Goal: Task Accomplishment & Management: Complete application form

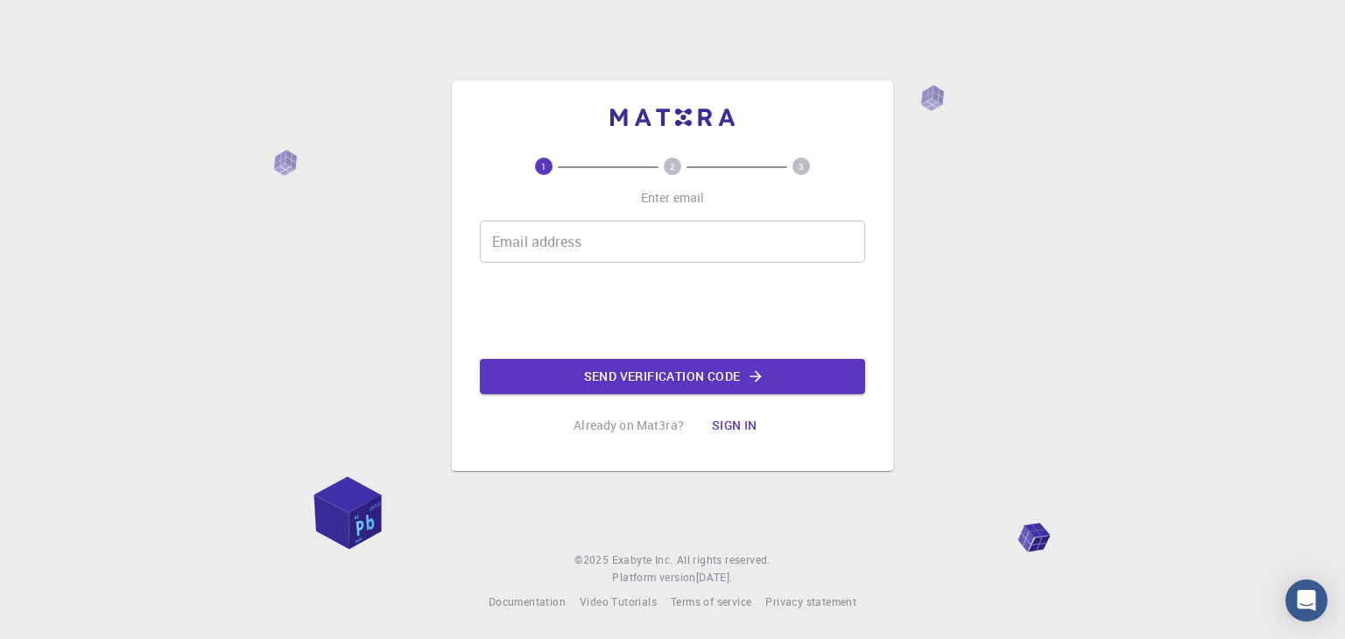
click at [559, 238] on input "Email address" at bounding box center [672, 242] width 385 height 42
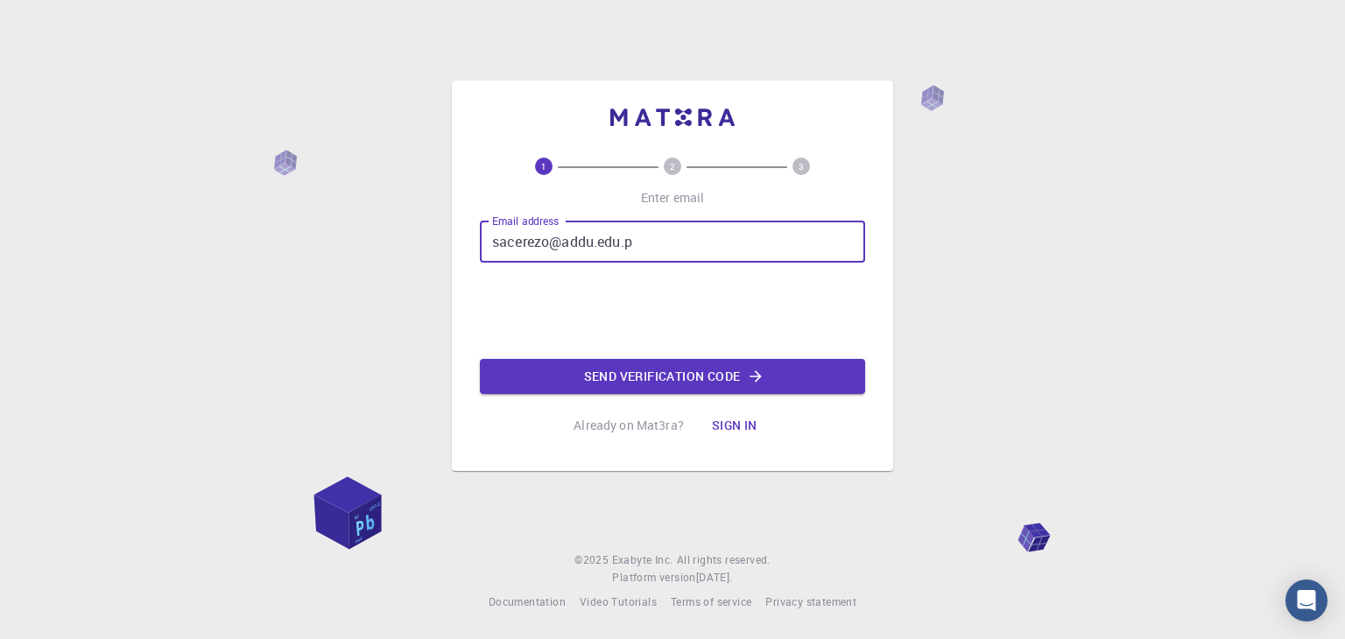
type input "[EMAIL_ADDRESS][DOMAIN_NAME]"
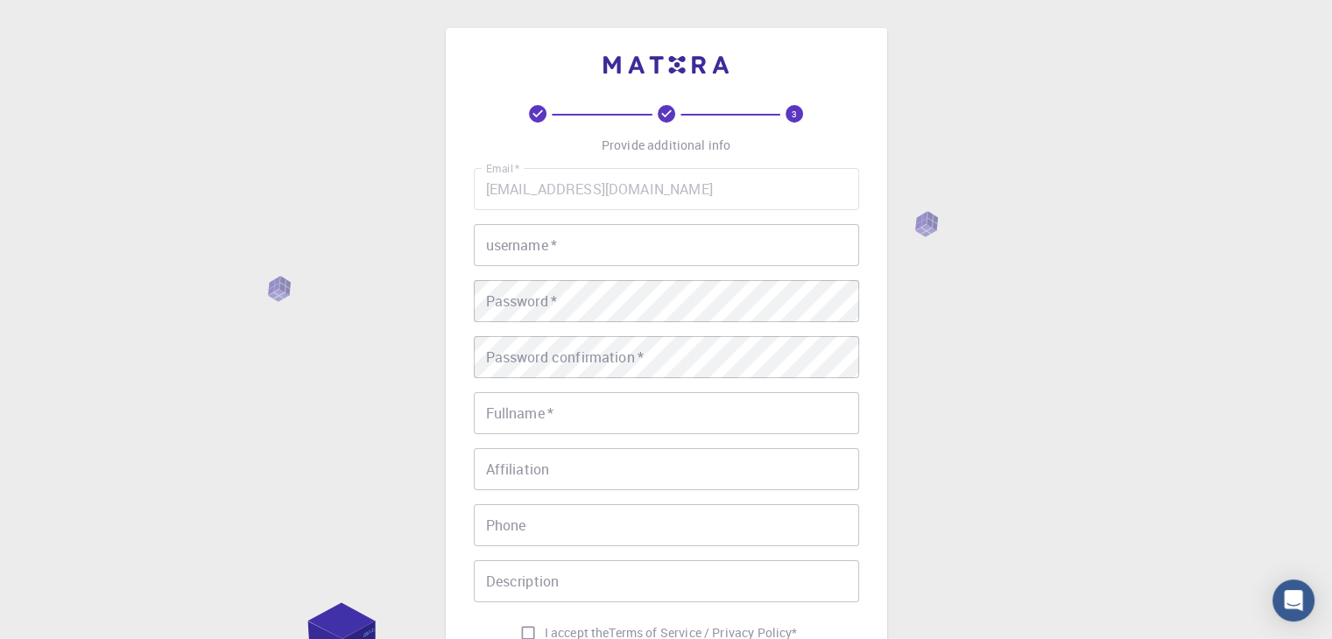
click at [559, 243] on input "username   *" at bounding box center [666, 245] width 385 height 42
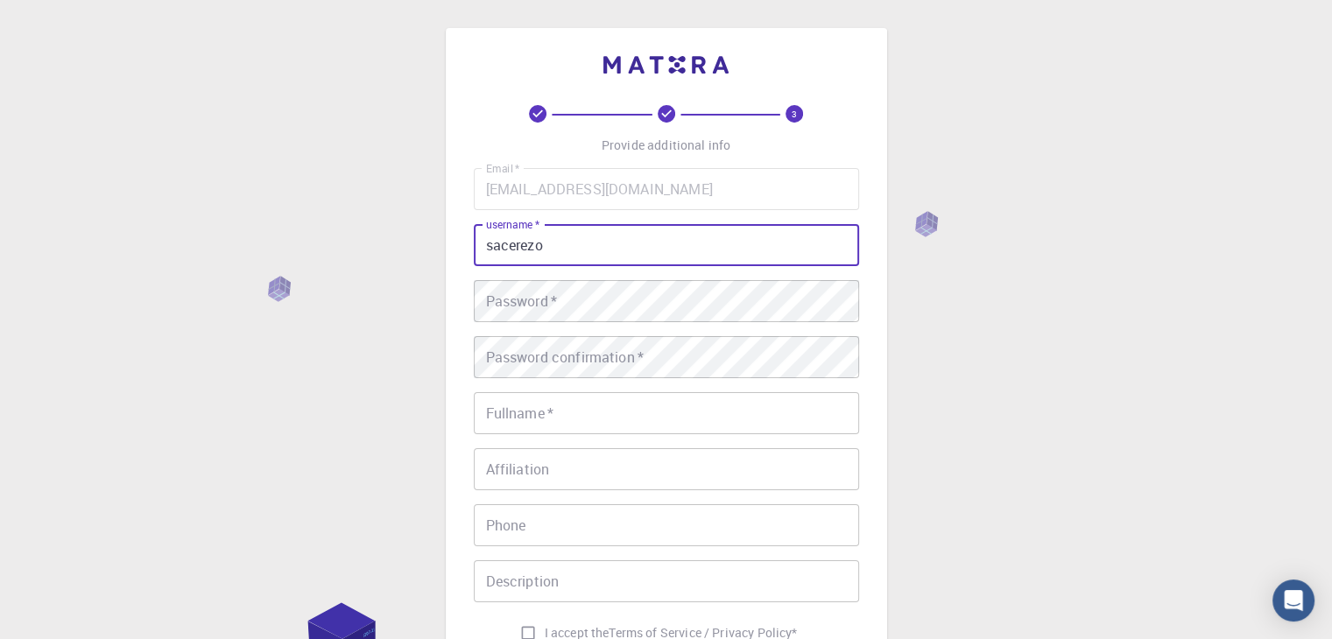
type input "sacerezo"
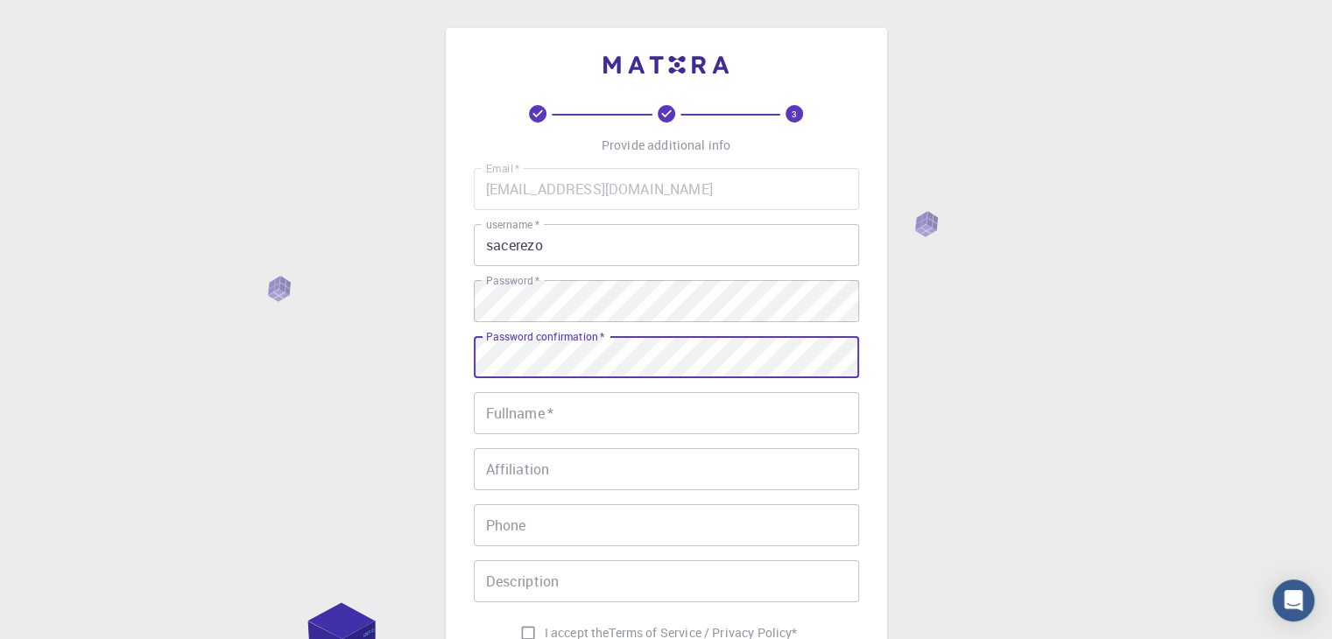
scroll to position [21, 0]
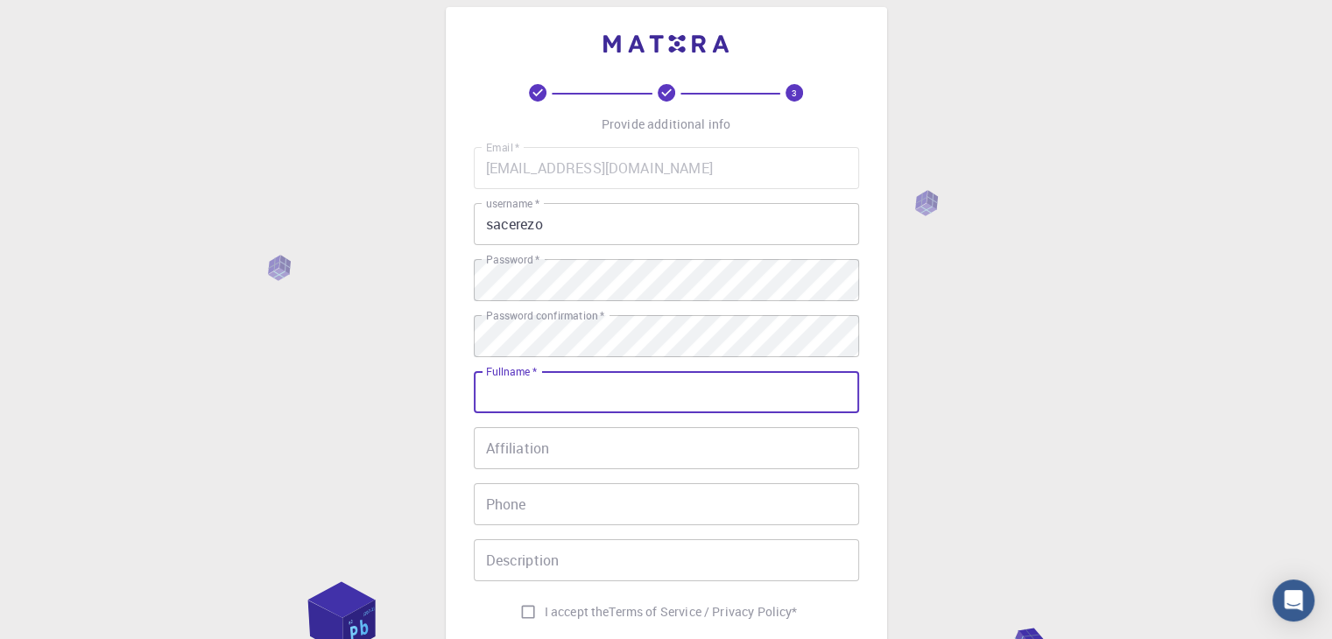
click at [583, 395] on input "Fullname   *" at bounding box center [666, 392] width 385 height 42
type input "step"
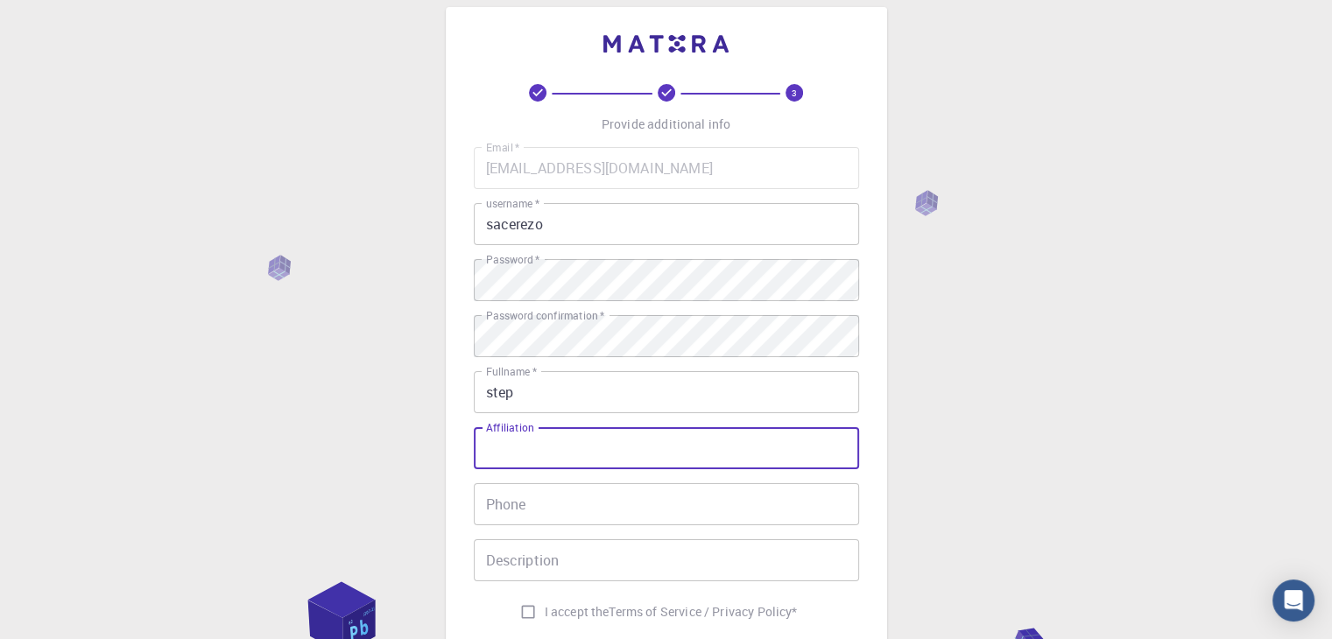
click at [568, 441] on input "Affiliation" at bounding box center [666, 448] width 385 height 42
type input "step"
click at [540, 495] on input "Phone" at bounding box center [666, 504] width 385 height 42
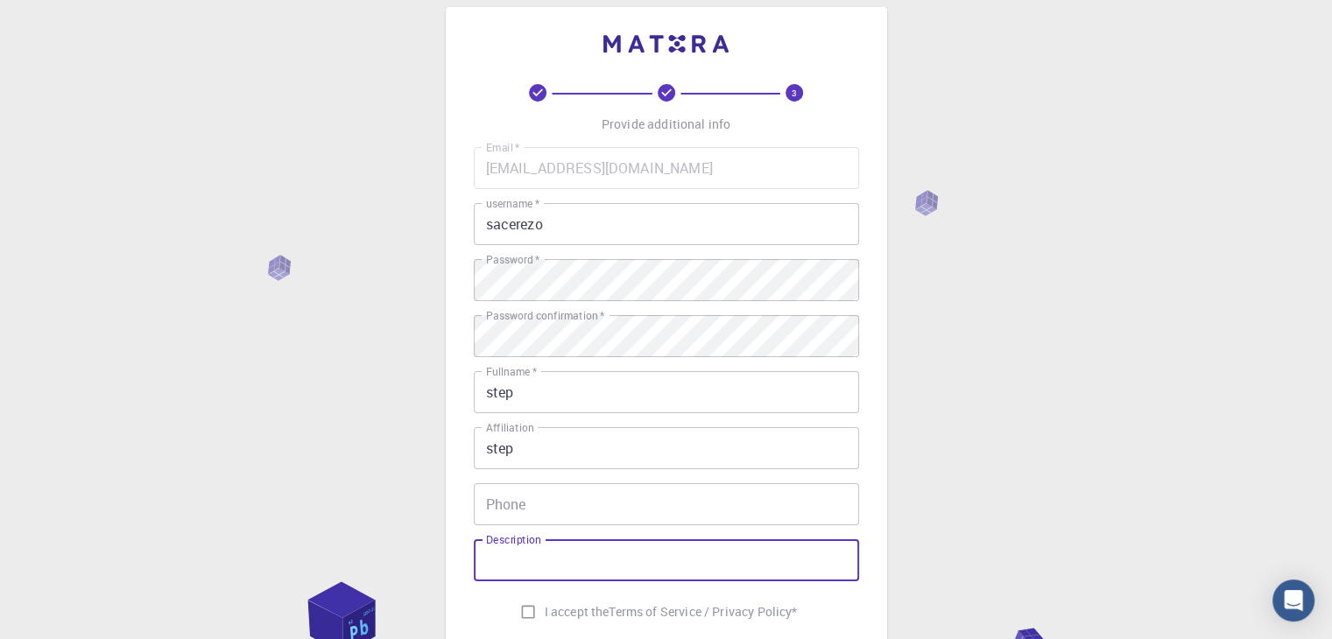
click at [542, 573] on input "Description" at bounding box center [666, 560] width 385 height 42
type input "hi"
click at [529, 611] on input "I accept the Terms of Service / Privacy Policy *" at bounding box center [527, 611] width 33 height 33
checkbox input "true"
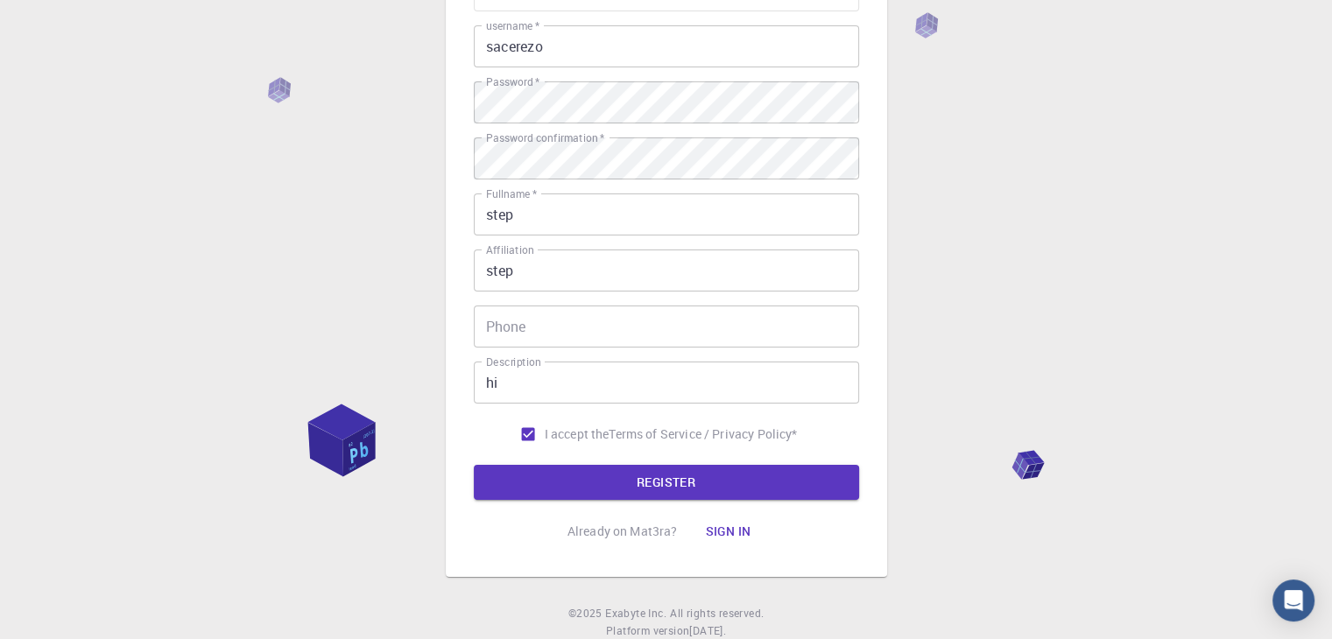
scroll to position [245, 0]
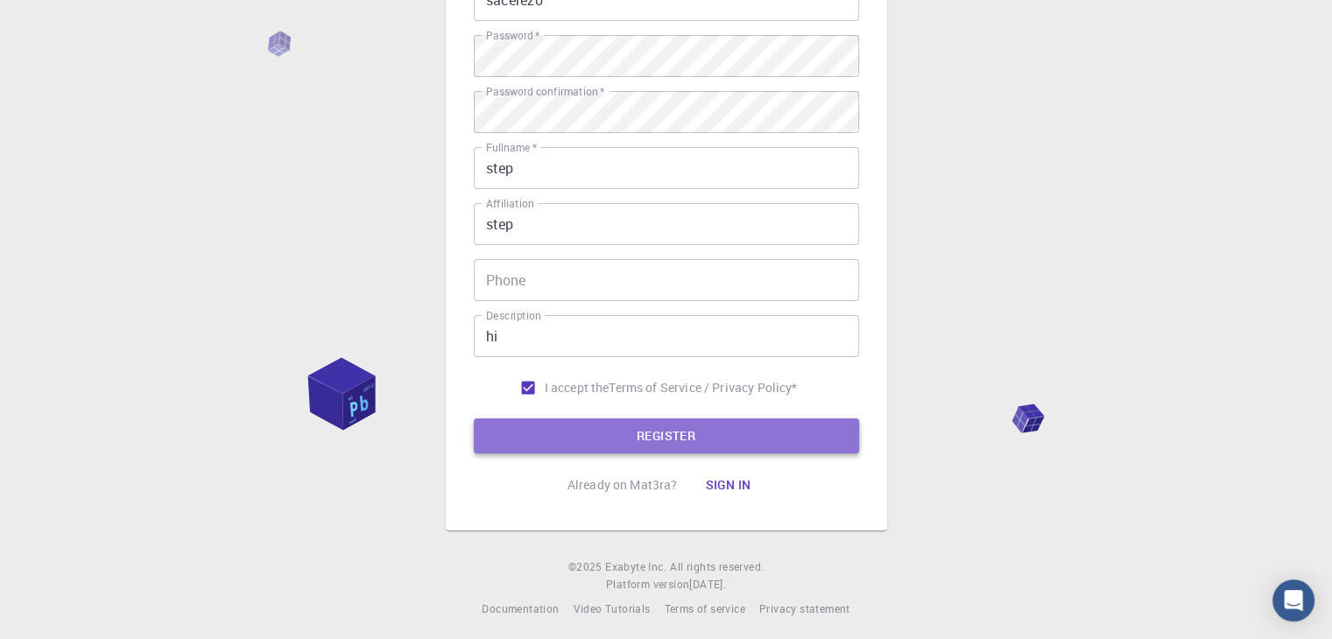
click at [609, 432] on button "REGISTER" at bounding box center [666, 435] width 385 height 35
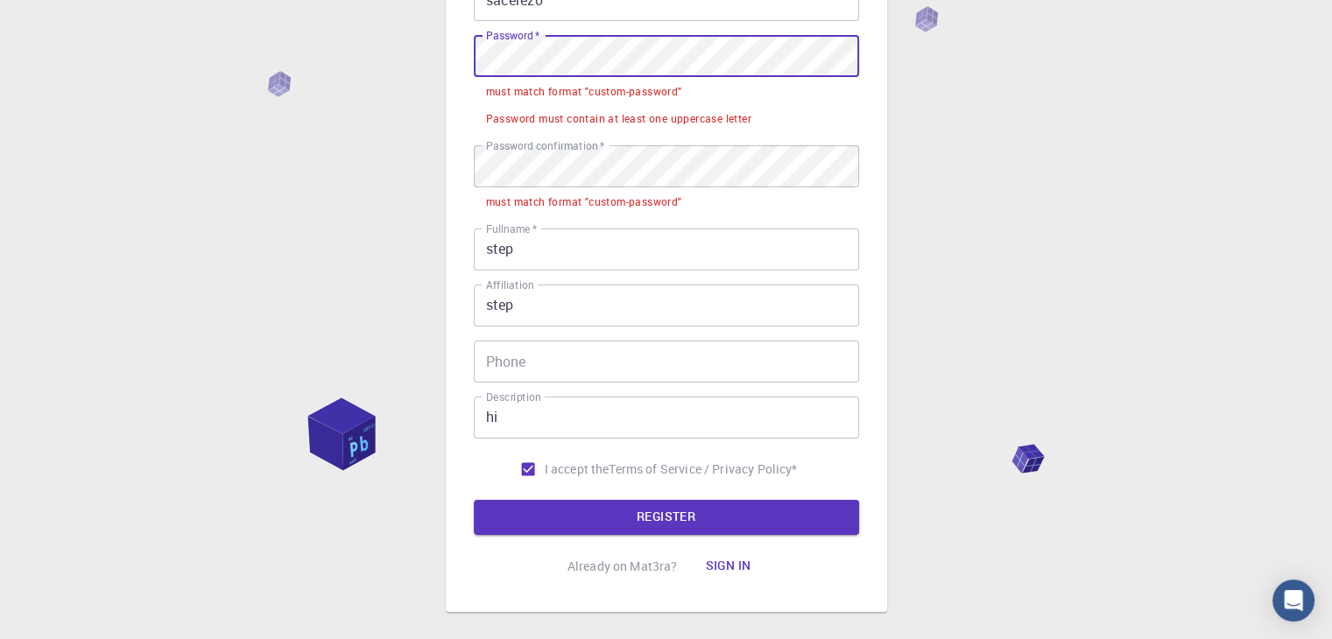
click at [355, 72] on div "3 Provide additional info Email   * [EMAIL_ADDRESS][DOMAIN_NAME] Email   * user…" at bounding box center [666, 241] width 1332 height 972
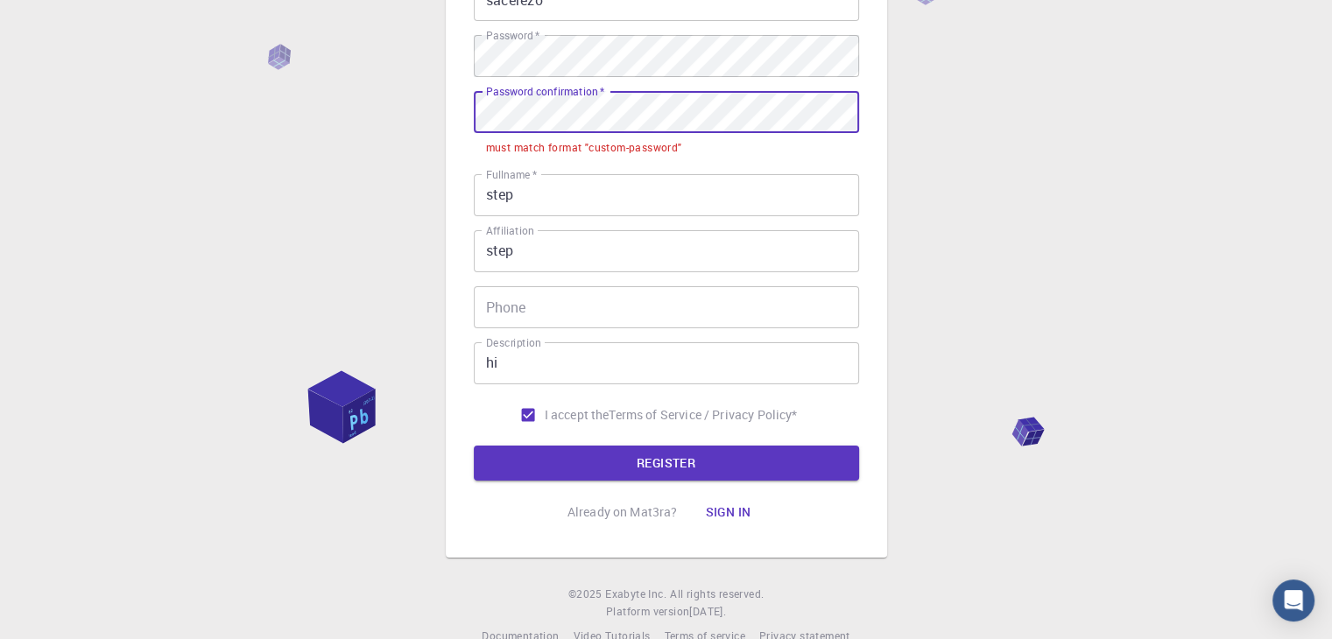
click at [431, 124] on div "3 Provide additional info Email   * [EMAIL_ADDRESS][DOMAIN_NAME] Email   * user…" at bounding box center [666, 214] width 1332 height 918
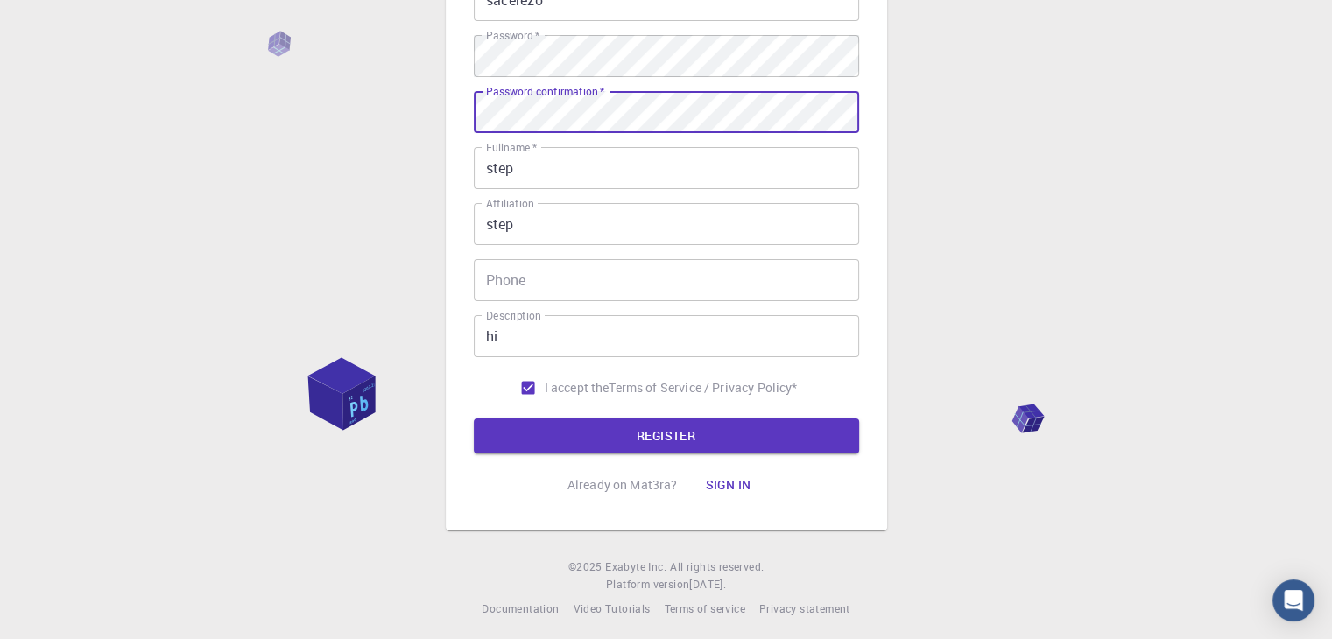
click at [474, 418] on button "REGISTER" at bounding box center [666, 435] width 385 height 35
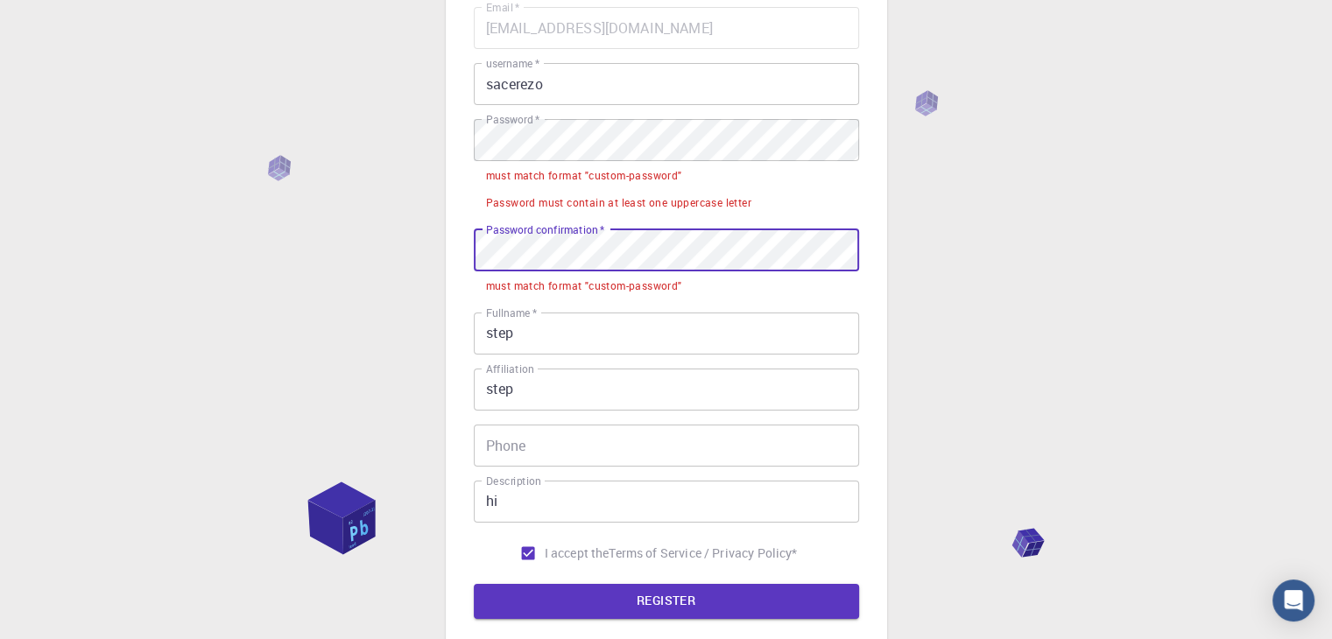
scroll to position [151, 0]
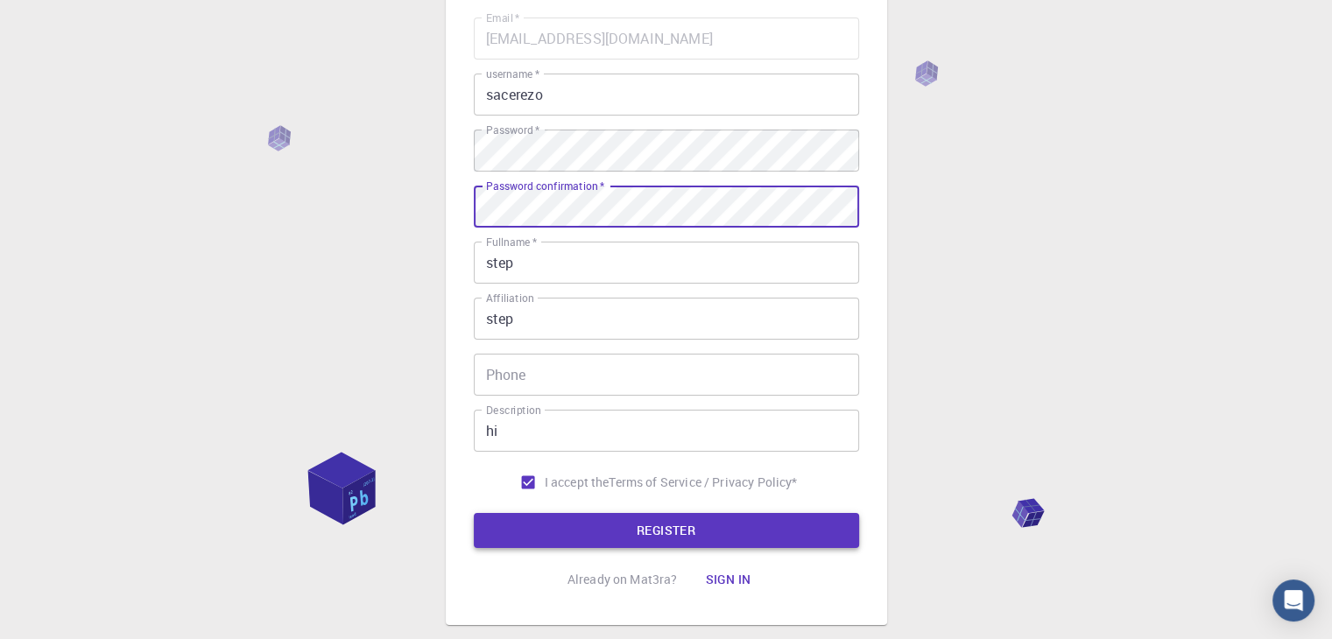
click at [615, 533] on button "REGISTER" at bounding box center [666, 530] width 385 height 35
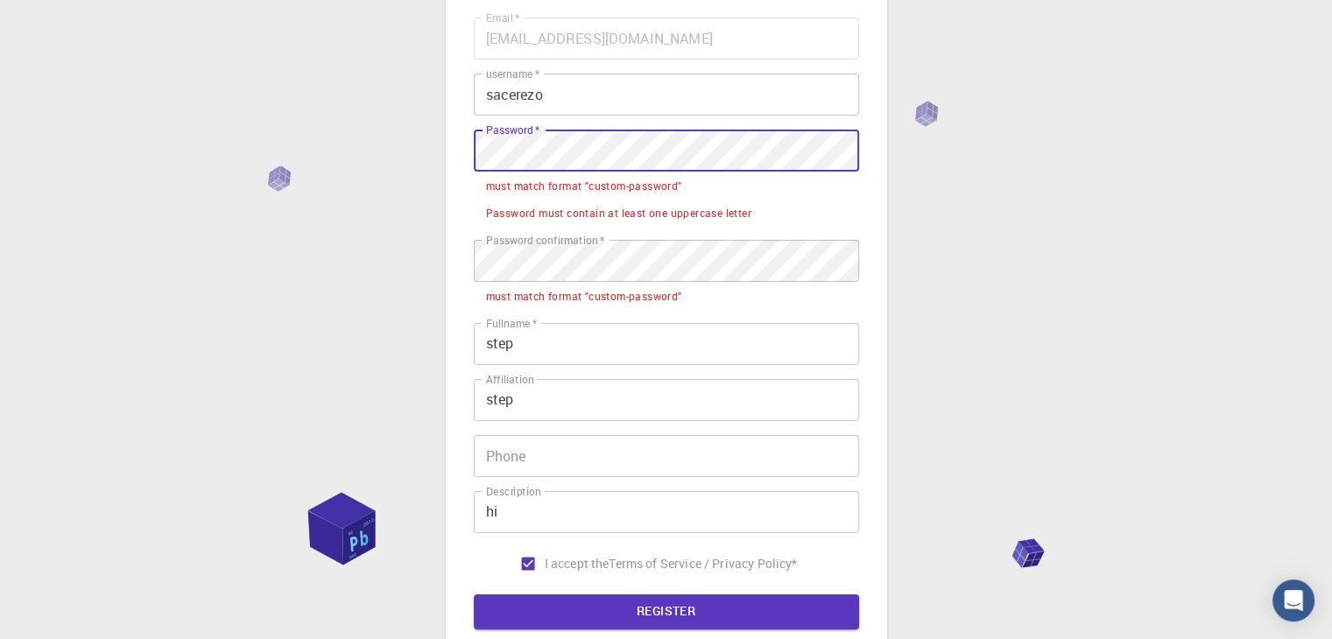
click at [350, 162] on div "3 Provide additional info Email   * [EMAIL_ADDRESS][DOMAIN_NAME] Email   * user…" at bounding box center [666, 335] width 1332 height 972
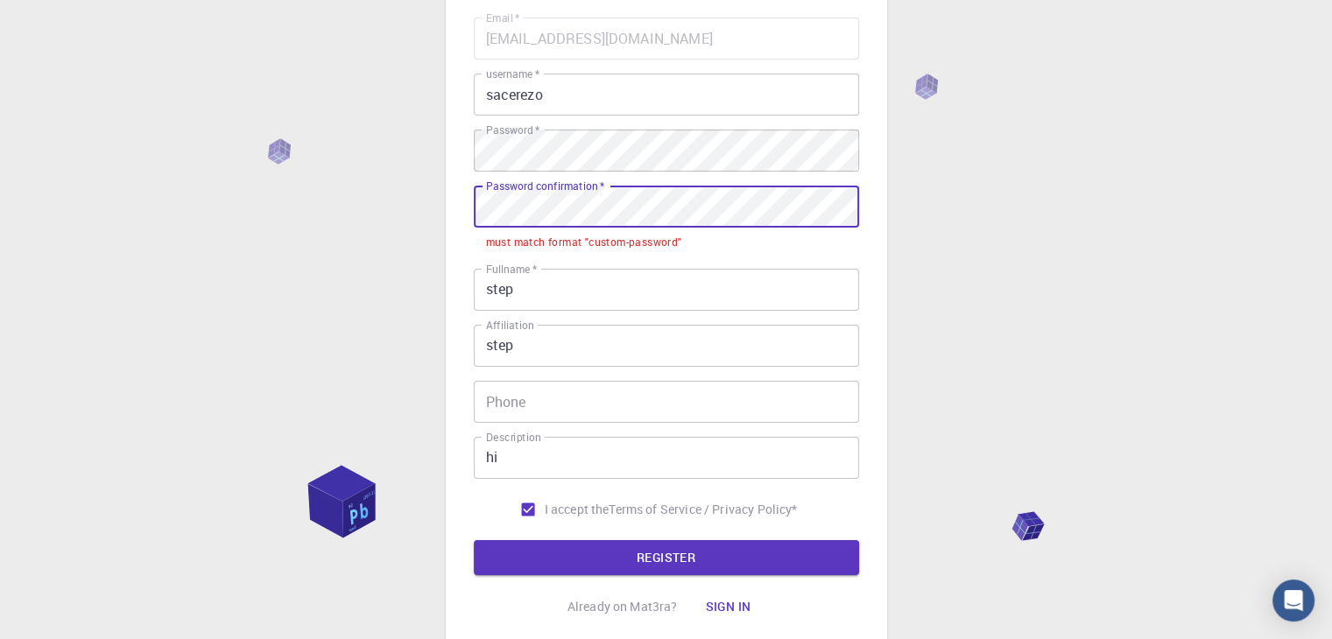
click at [394, 219] on div "3 Provide additional info Email   * [EMAIL_ADDRESS][DOMAIN_NAME] Email   * user…" at bounding box center [666, 308] width 1332 height 918
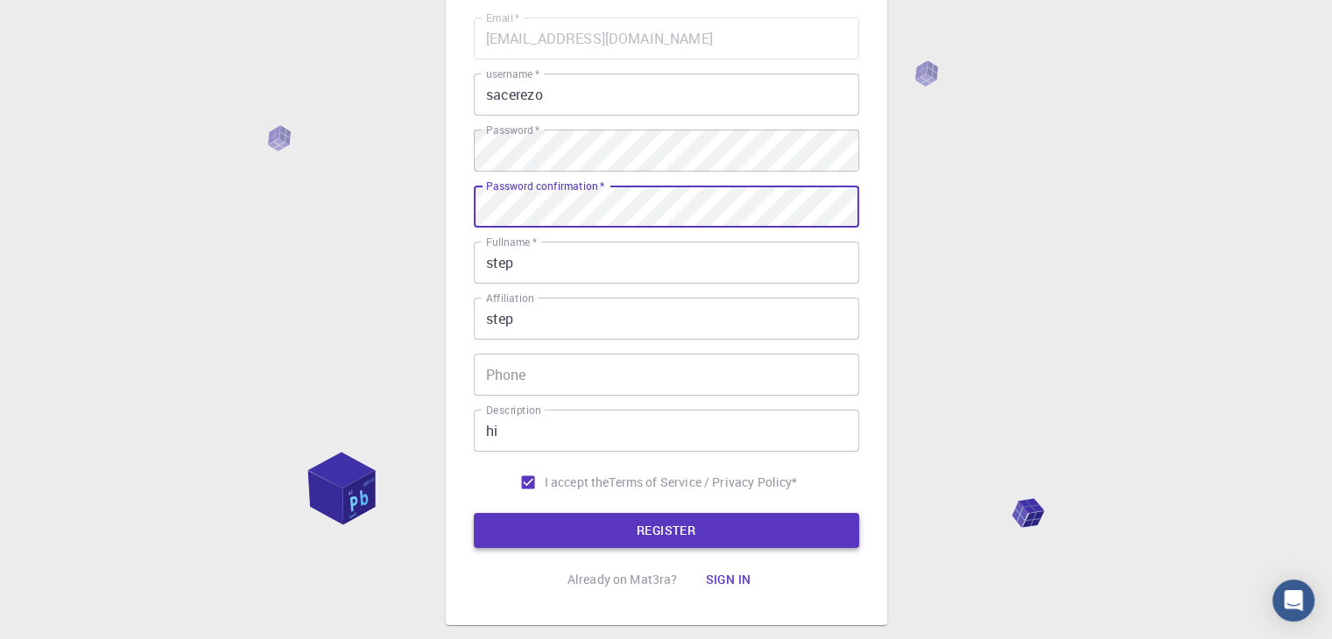
click at [601, 528] on button "REGISTER" at bounding box center [666, 530] width 385 height 35
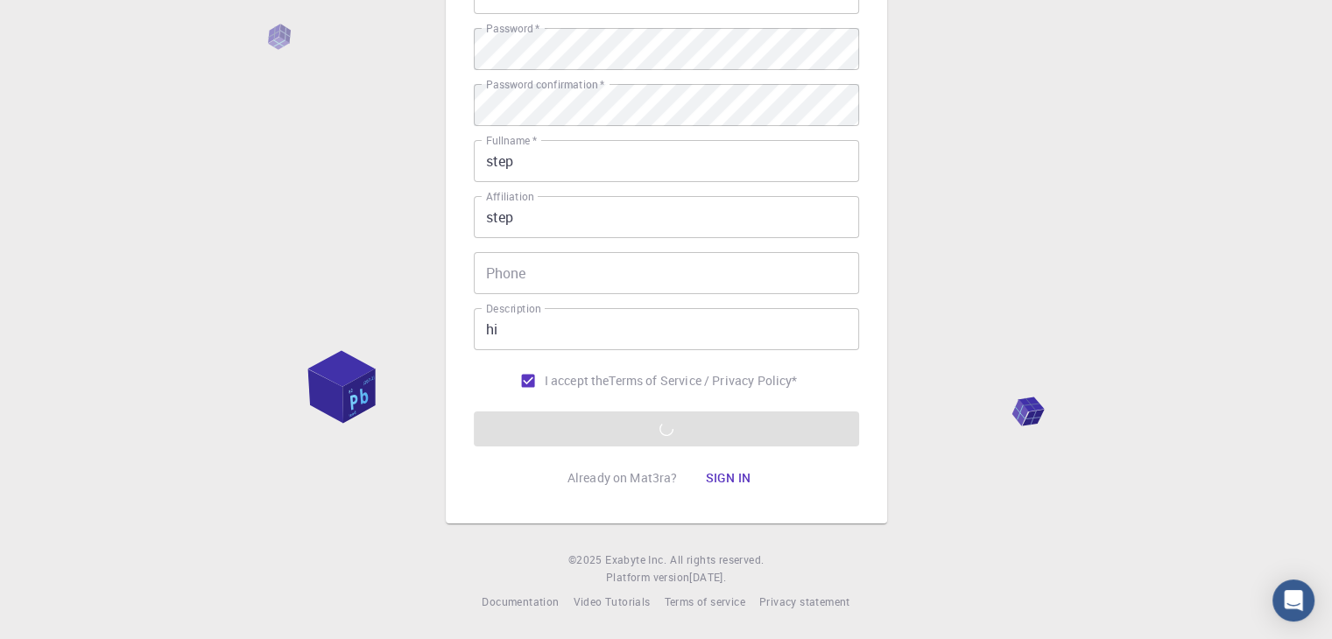
scroll to position [0, 0]
